Goal: Task Accomplishment & Management: Use online tool/utility

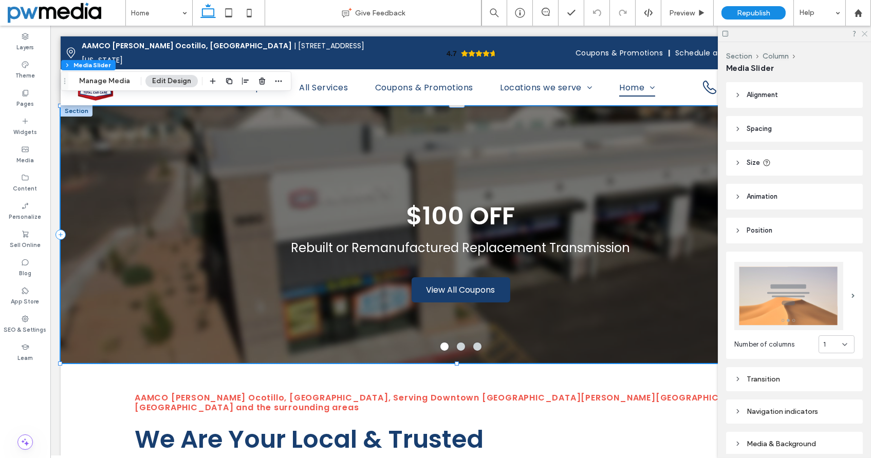
click at [864, 30] on icon at bounding box center [864, 33] width 7 height 7
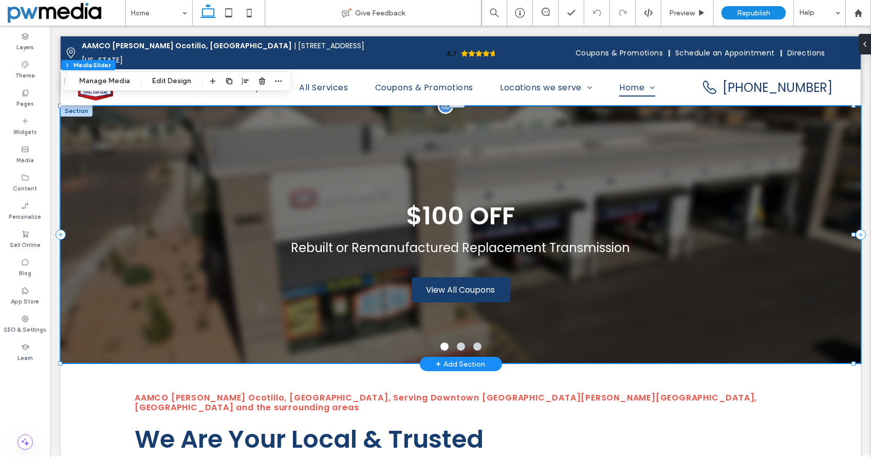
click at [461, 214] on h3 "$100 OFF" at bounding box center [461, 216] width 109 height 37
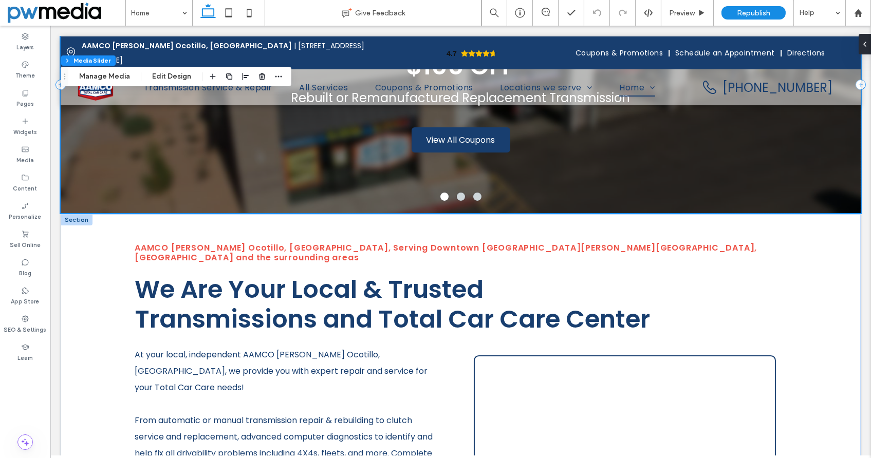
scroll to position [154, 0]
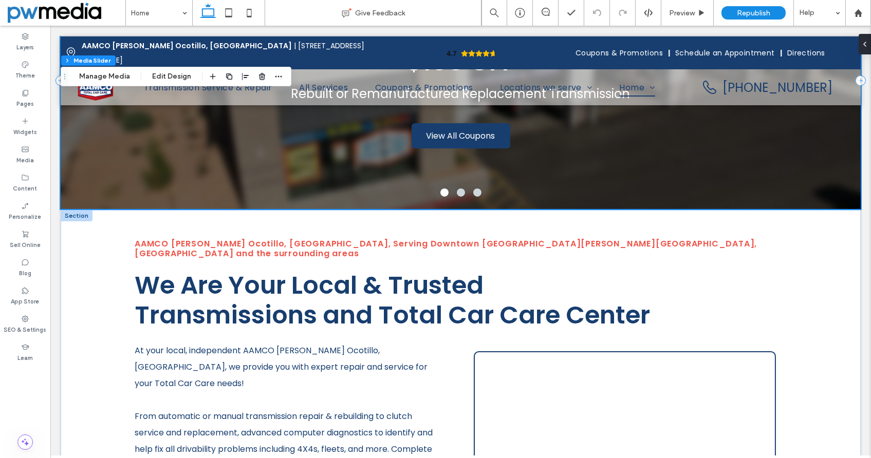
click at [289, 268] on span "We Are Your Local & Trusted" at bounding box center [309, 285] width 349 height 34
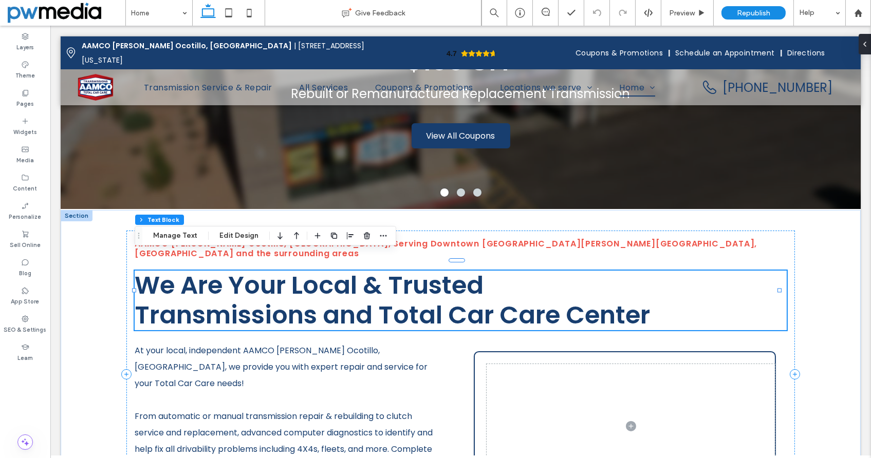
click at [289, 268] on span "We Are Your Local & Trusted" at bounding box center [309, 285] width 349 height 34
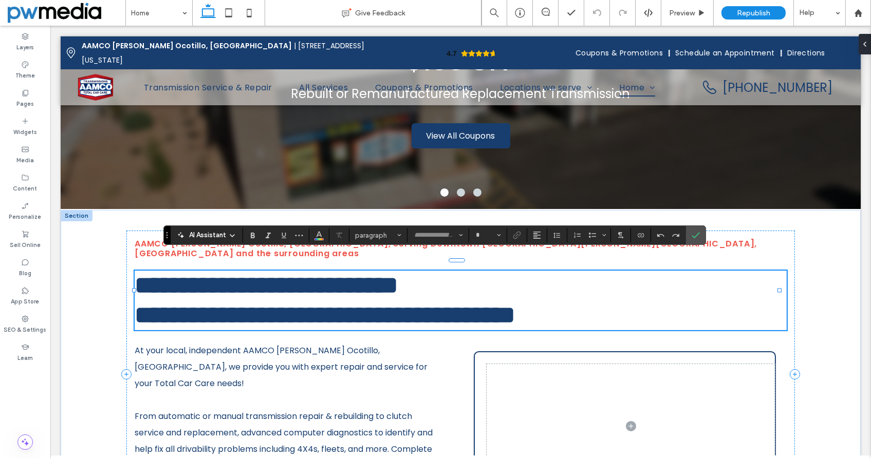
type input "*******"
type input "**"
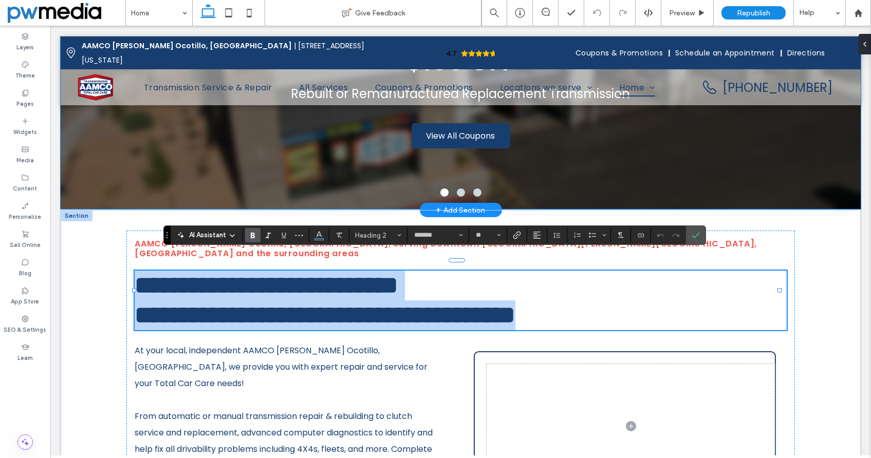
click at [368, 138] on div "$100 OFF Rebuilt or Remanufactured Replacement Transmission View All Coupons Vi…" at bounding box center [461, 87] width 800 height 208
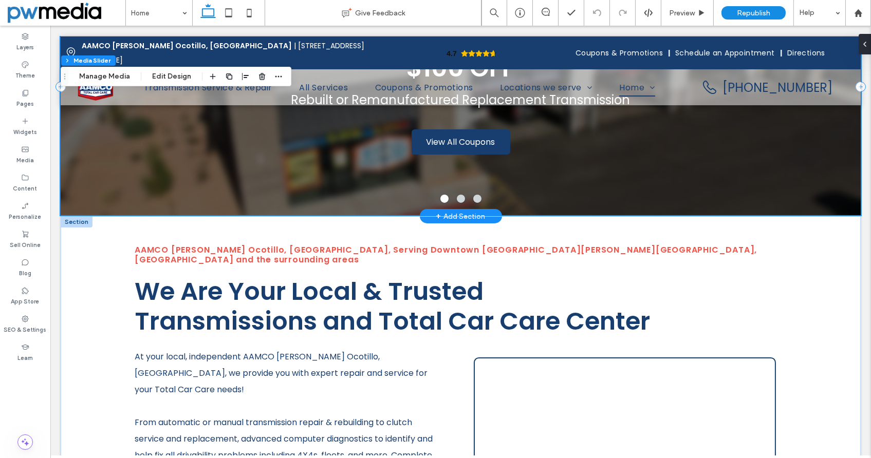
scroll to position [51, 0]
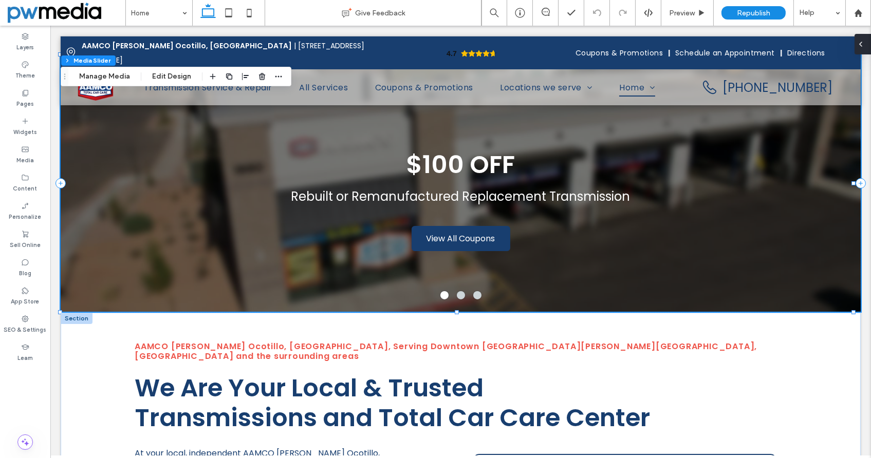
click at [859, 38] on span at bounding box center [861, 44] width 8 height 21
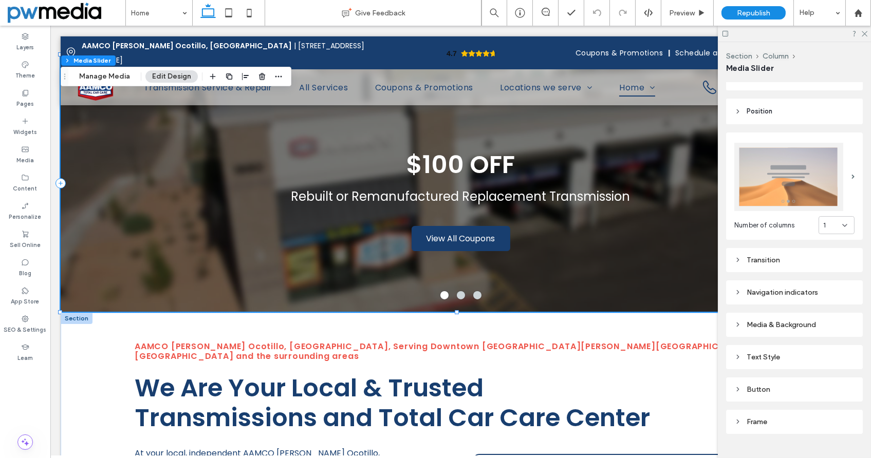
scroll to position [136, 0]
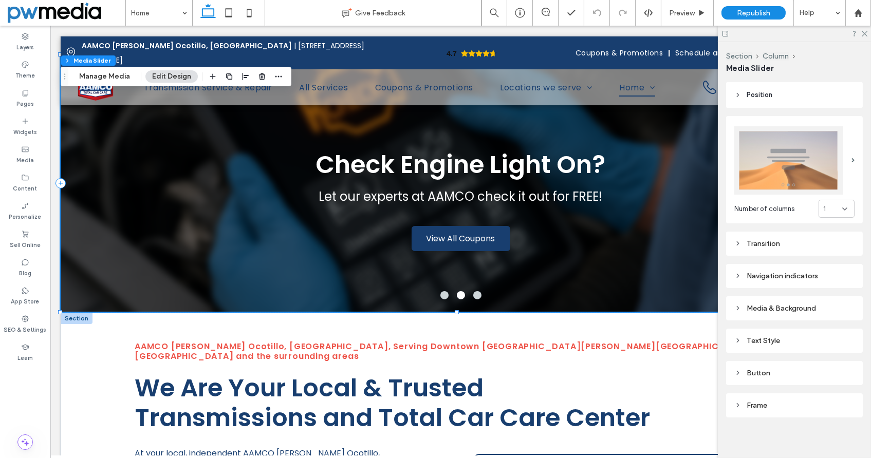
click at [764, 337] on div "Text Style" at bounding box center [794, 341] width 120 height 9
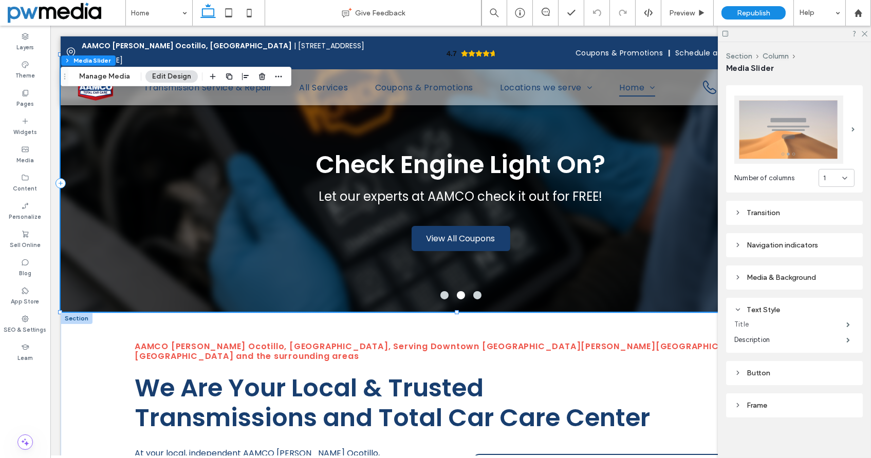
click at [756, 317] on label "Title" at bounding box center [790, 325] width 112 height 21
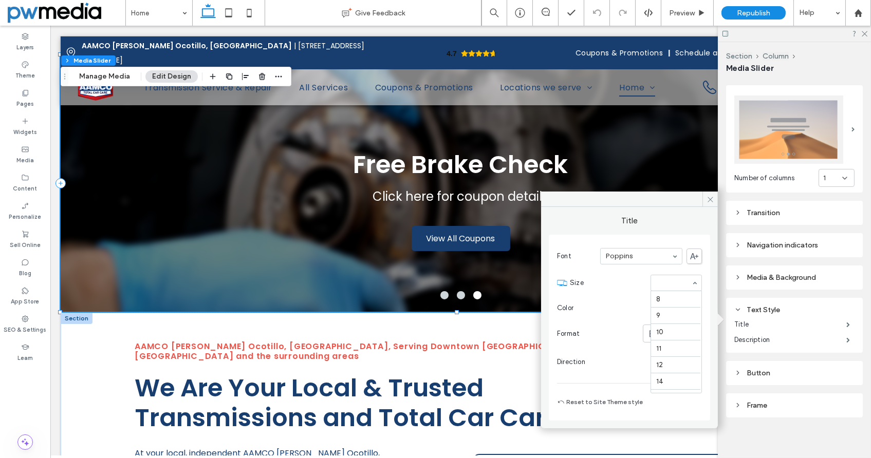
scroll to position [164, 0]
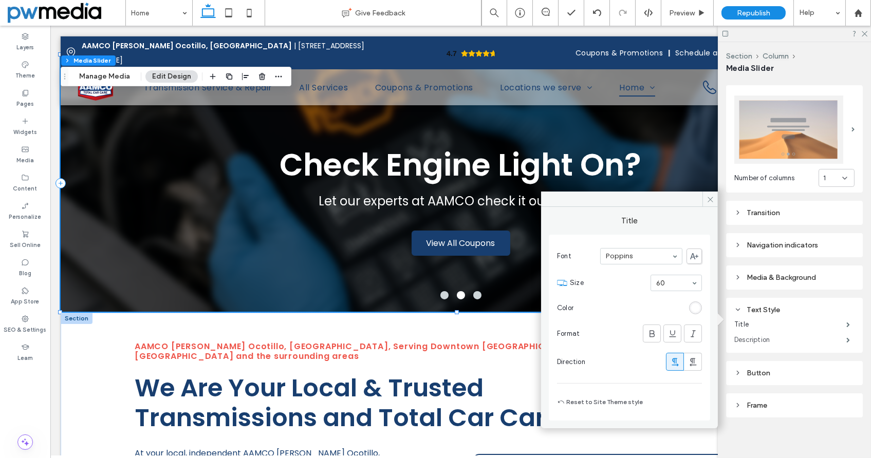
click at [751, 333] on label "Description" at bounding box center [790, 340] width 112 height 21
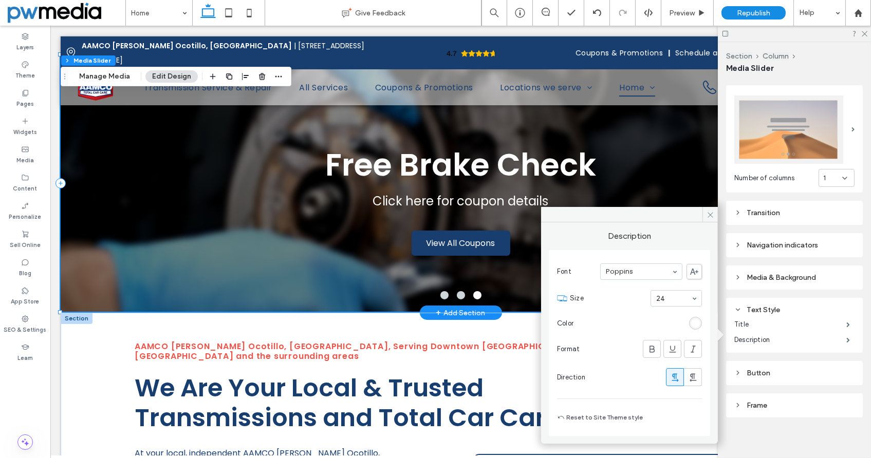
click at [198, 182] on div "Free Brake Check Click here for coupon details View All Coupons View All Coupons" at bounding box center [461, 190] width 800 height 208
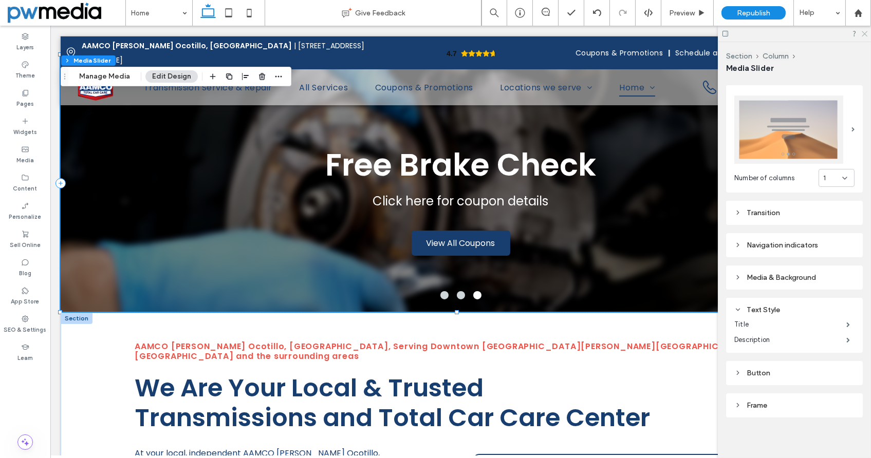
click at [864, 34] on use at bounding box center [865, 34] width 6 height 6
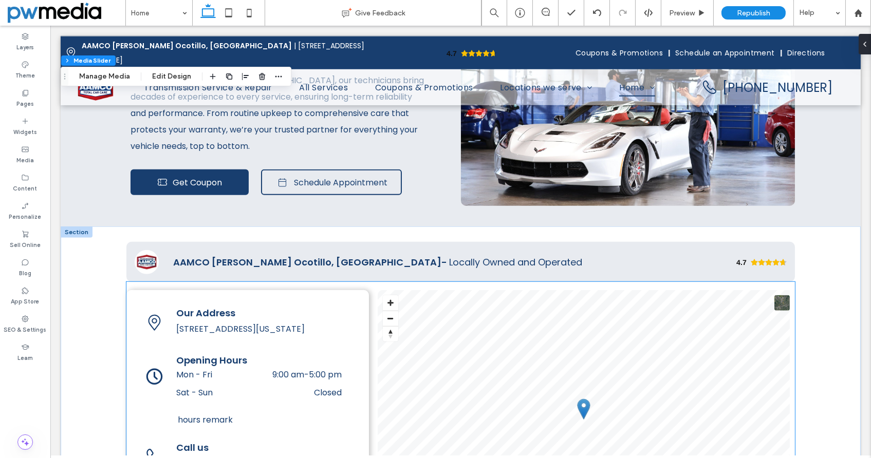
scroll to position [1953, 0]
